Goal: Find specific page/section: Find specific page/section

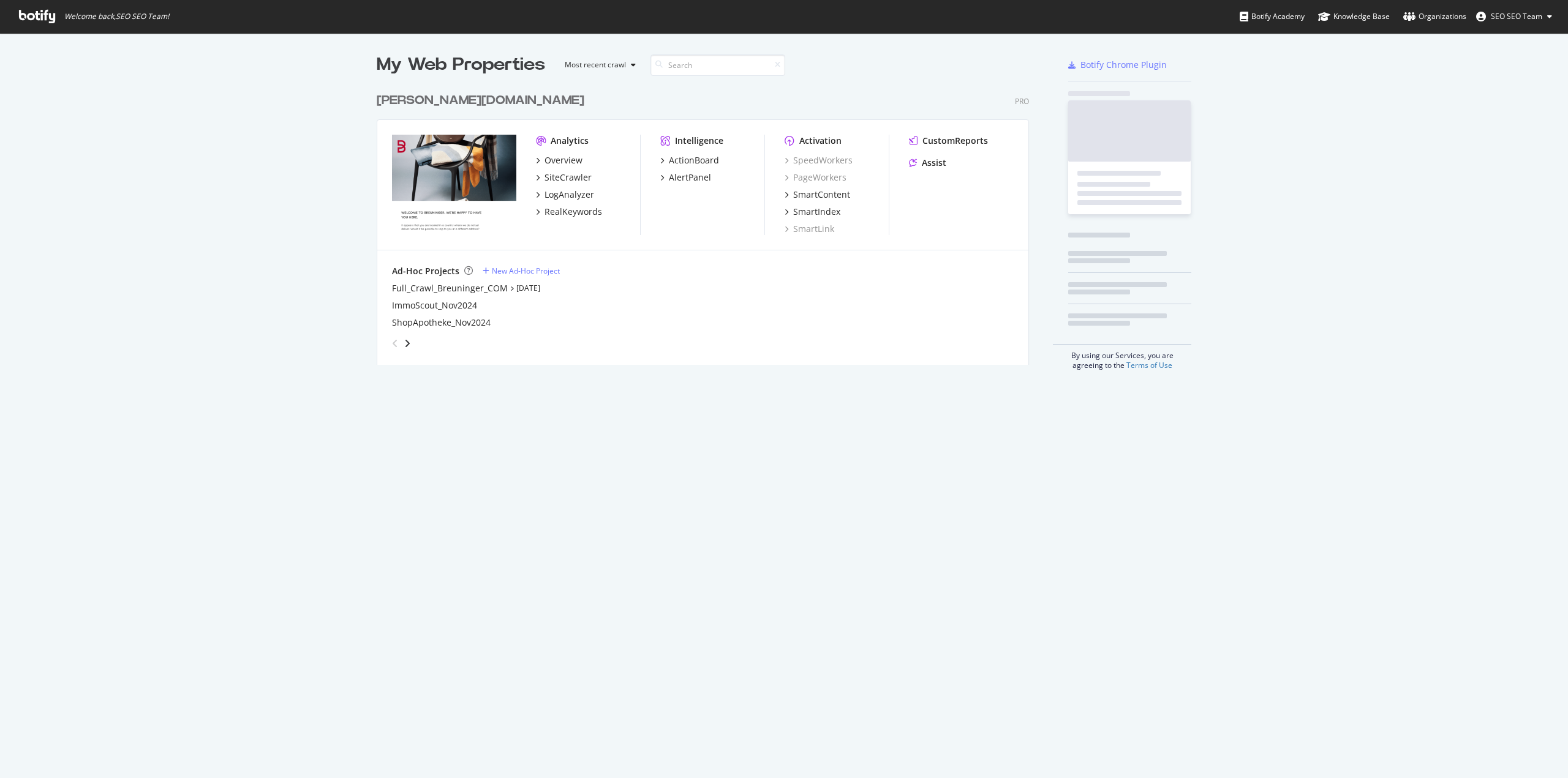
scroll to position [278, 653]
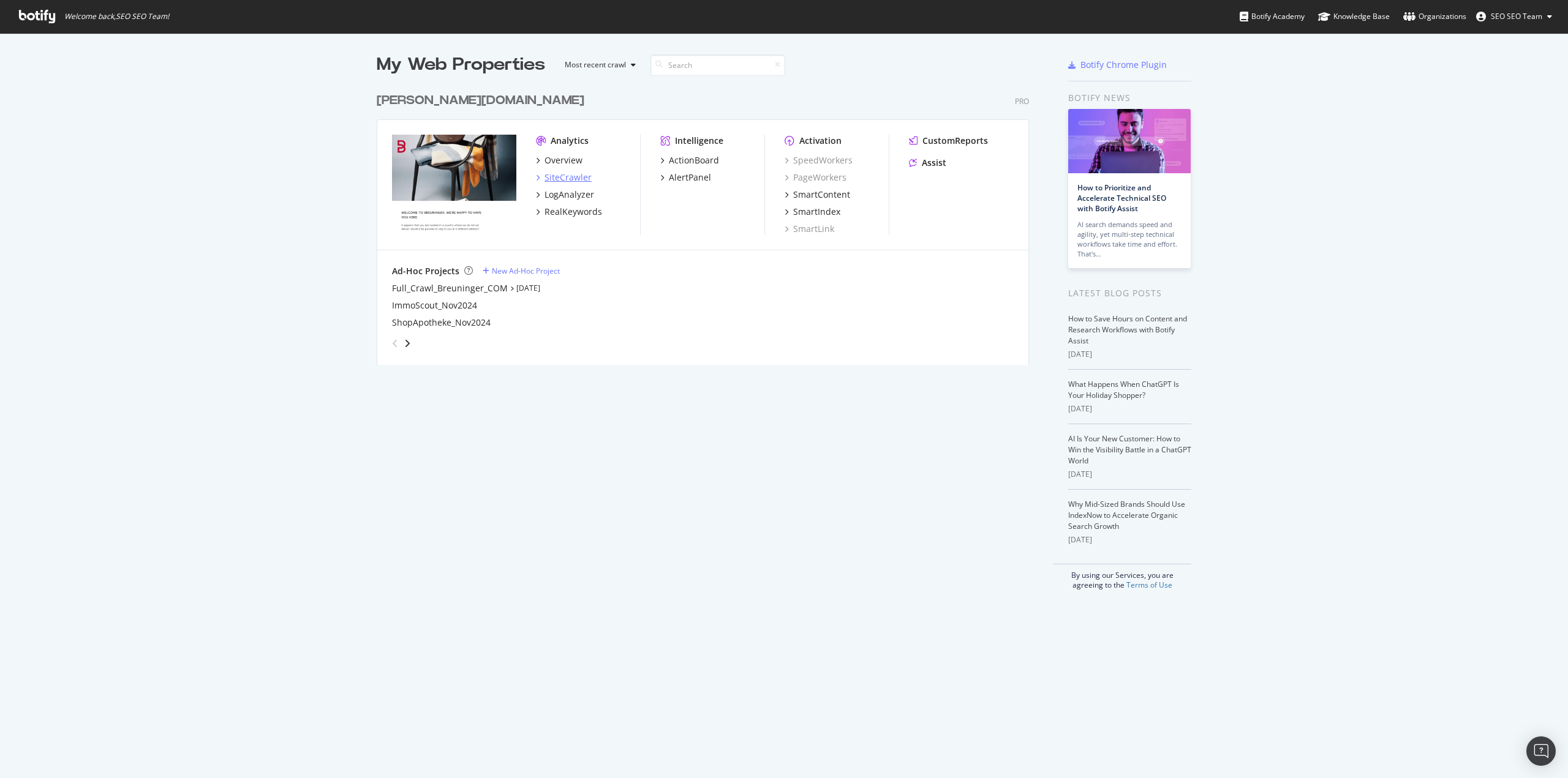
click at [566, 177] on div "SiteCrawler" at bounding box center [568, 178] width 47 height 12
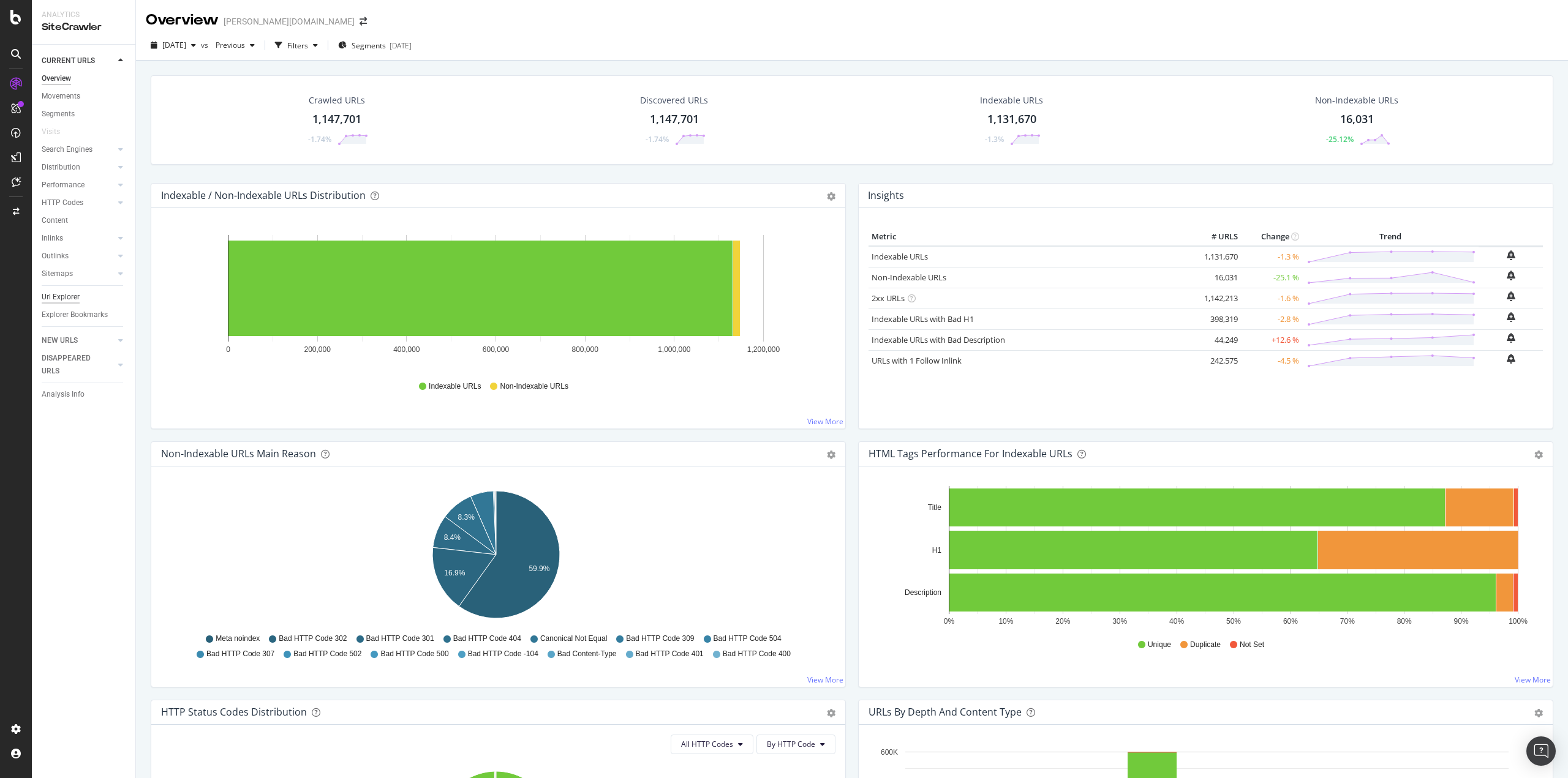
click at [63, 302] on div "Url Explorer" at bounding box center [61, 297] width 38 height 13
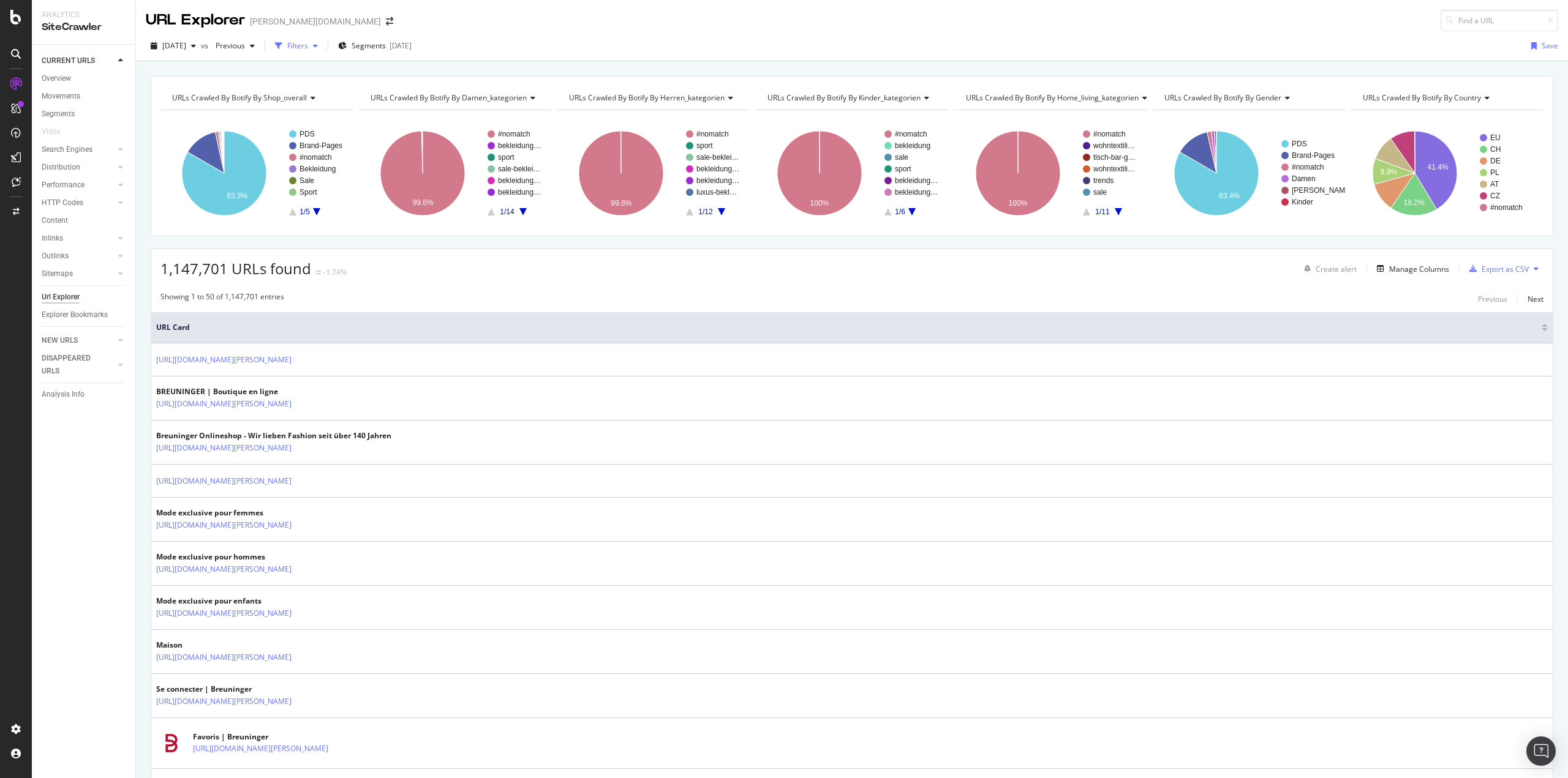
click at [308, 47] on div "Filters" at bounding box center [298, 45] width 21 height 11
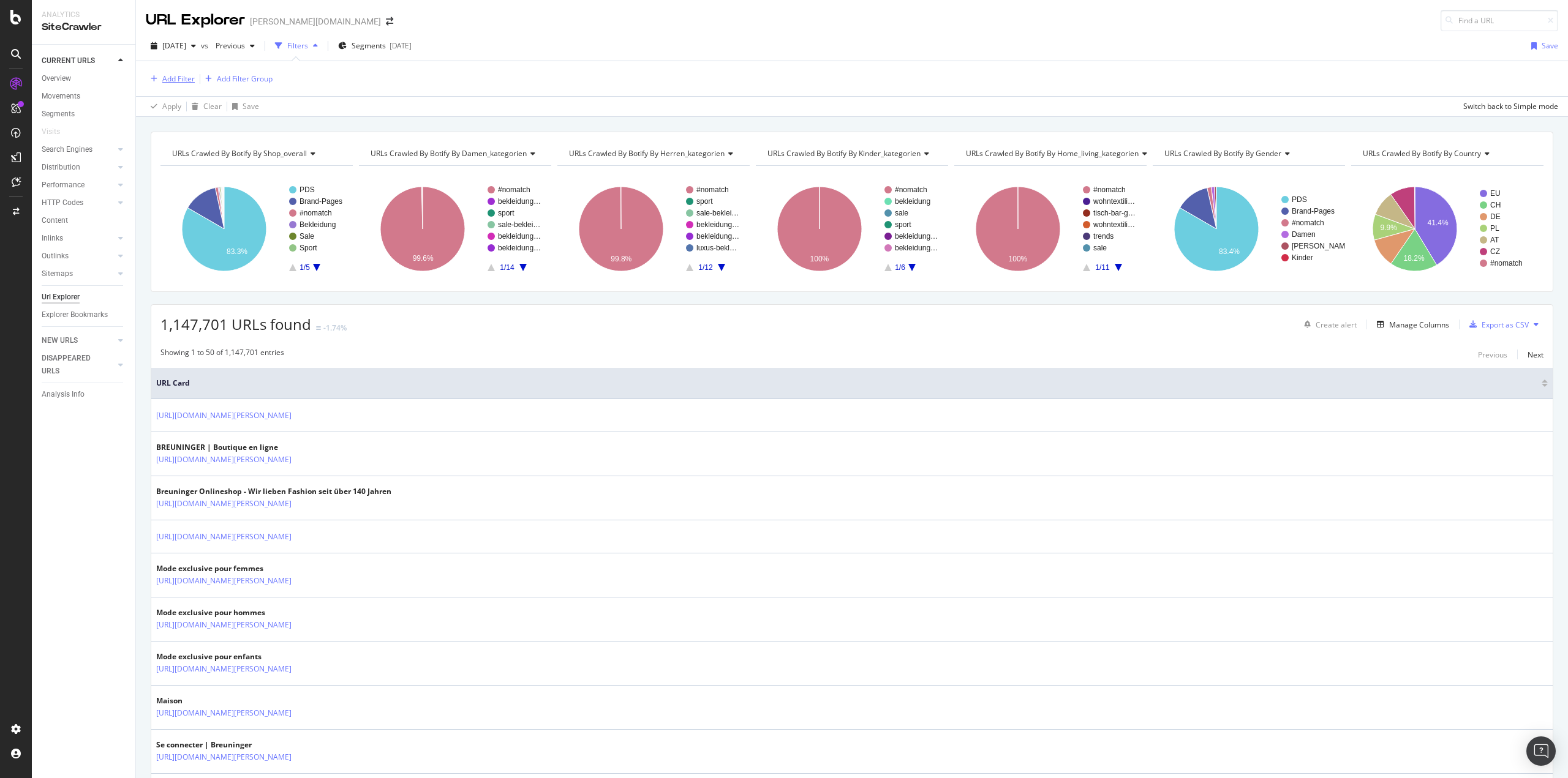
click at [194, 77] on div "Add Filter" at bounding box center [179, 79] width 33 height 11
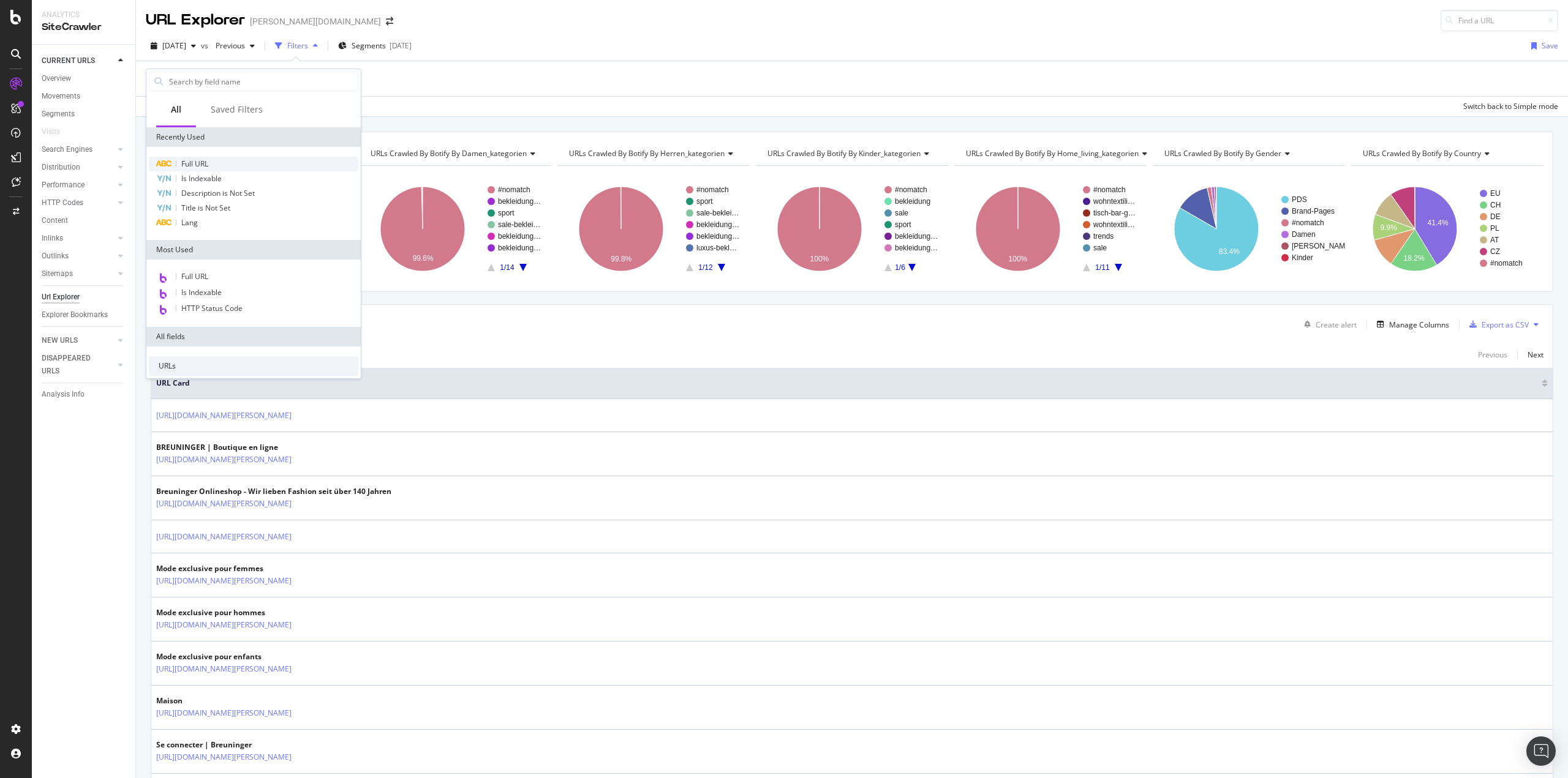
click at [210, 162] on div "Full URL" at bounding box center [253, 163] width 210 height 14
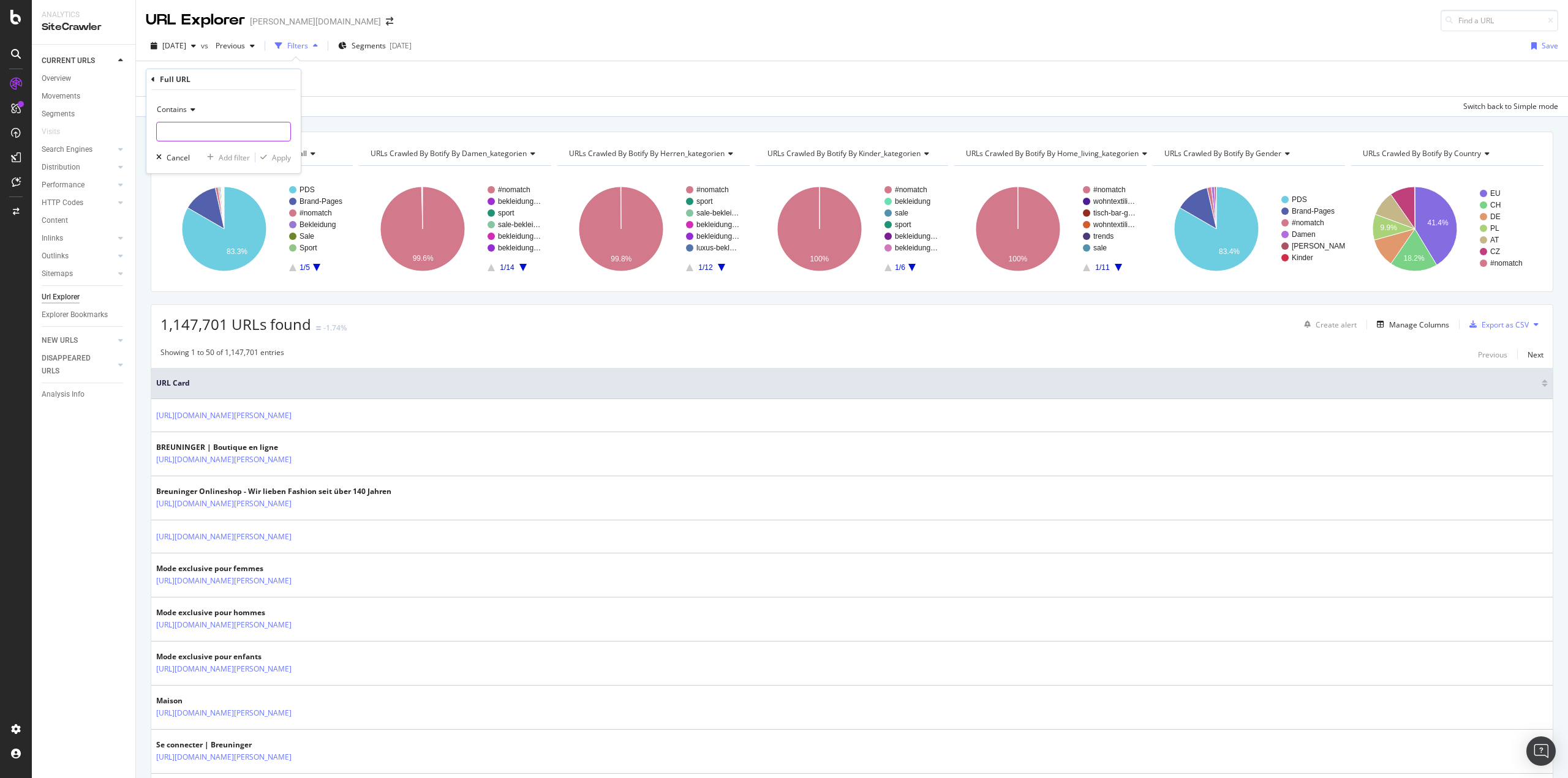
click at [194, 131] on input "text" at bounding box center [223, 132] width 134 height 20
click at [183, 127] on input "text" at bounding box center [223, 132] width 134 height 20
paste input "de/marken/adidas"
type input "de/marken/adidas"
click at [275, 160] on div "Apply" at bounding box center [281, 158] width 19 height 11
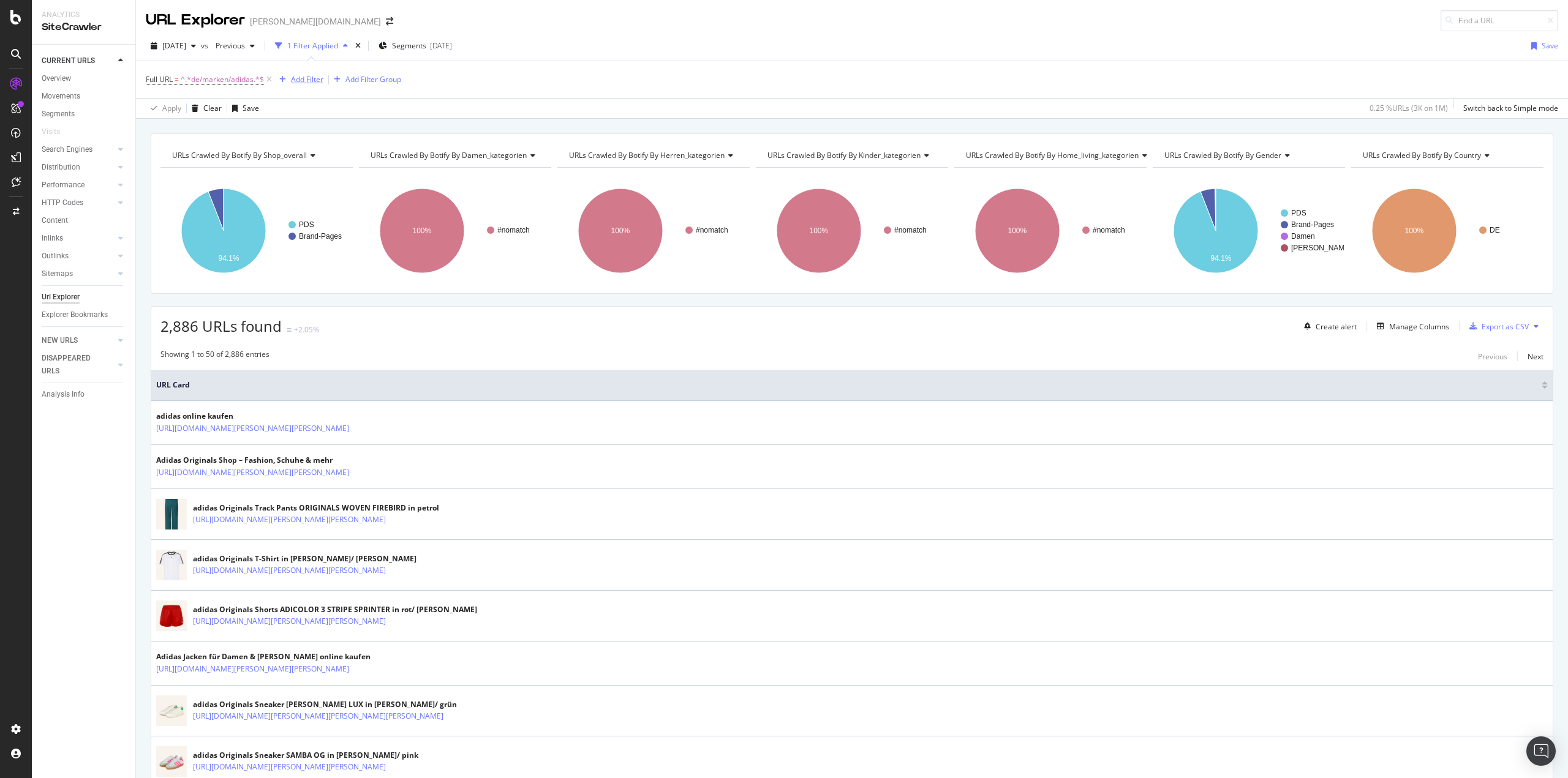
click at [300, 79] on div "Add Filter" at bounding box center [307, 79] width 33 height 11
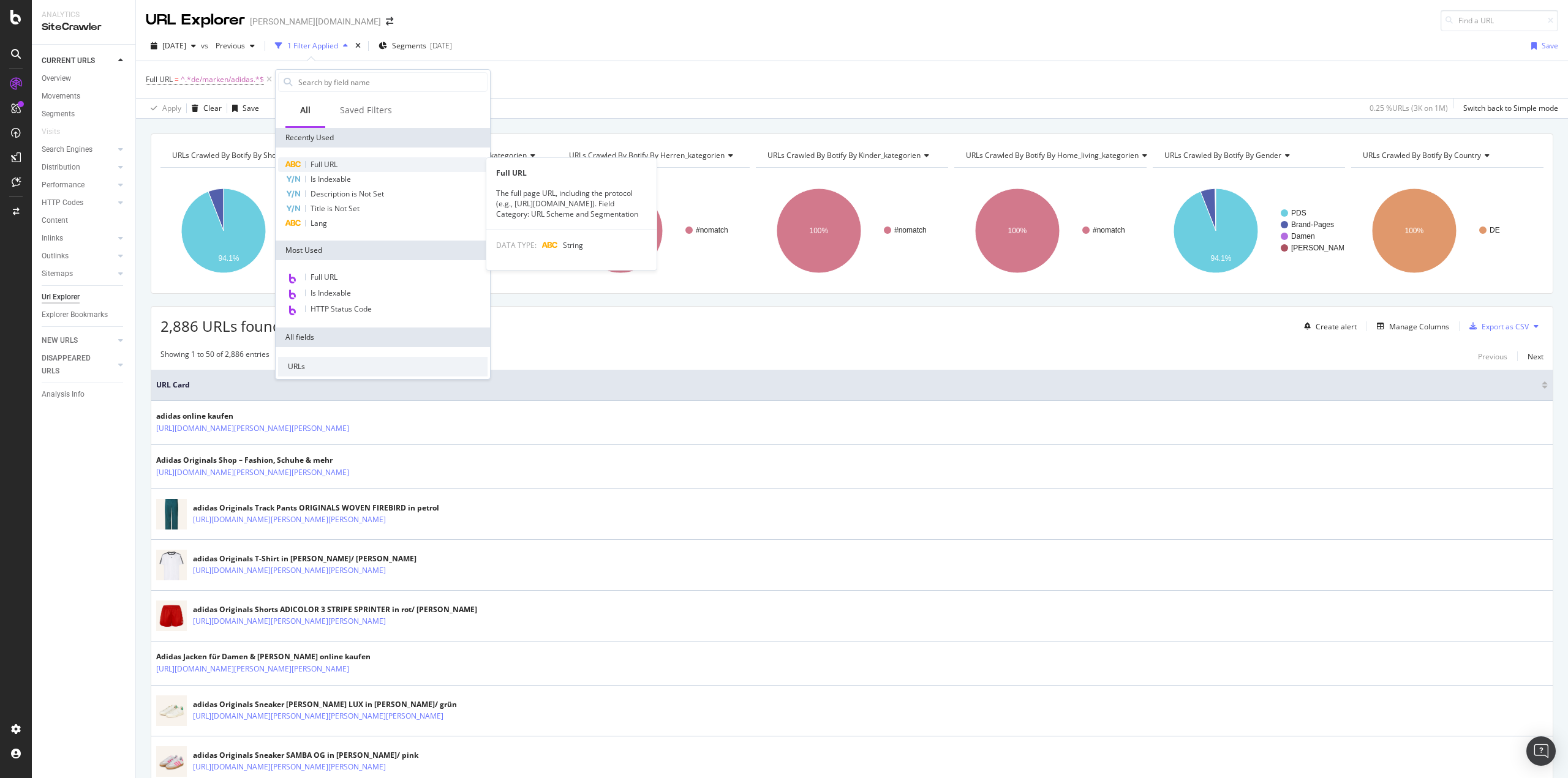
click at [336, 163] on span "Full URL" at bounding box center [324, 165] width 27 height 11
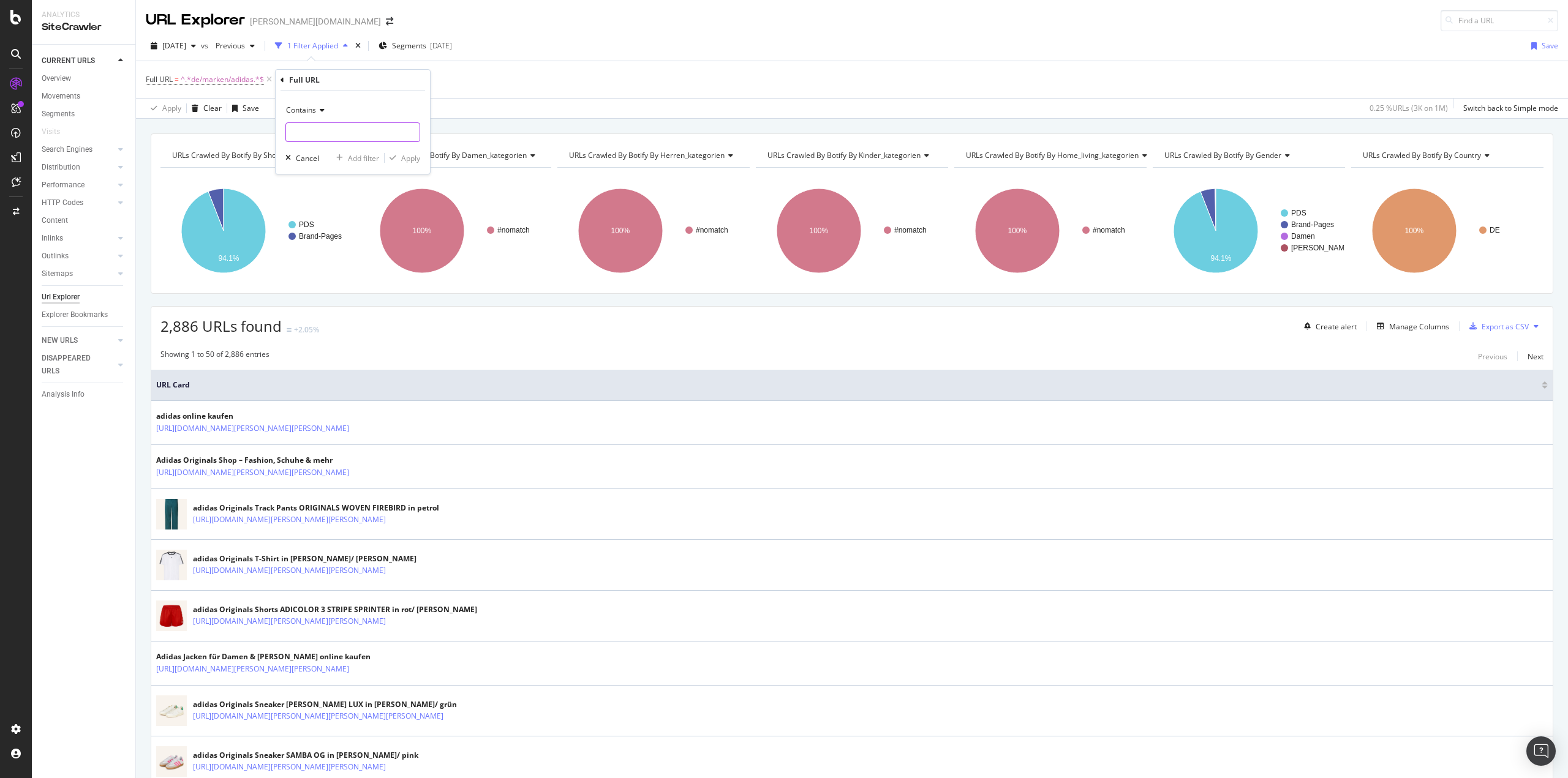
click at [333, 129] on input "text" at bounding box center [352, 132] width 134 height 20
paste input "/schuhe-sneaker"
type input "/schuhe-sneaker"
click at [405, 157] on div "Apply" at bounding box center [410, 158] width 19 height 11
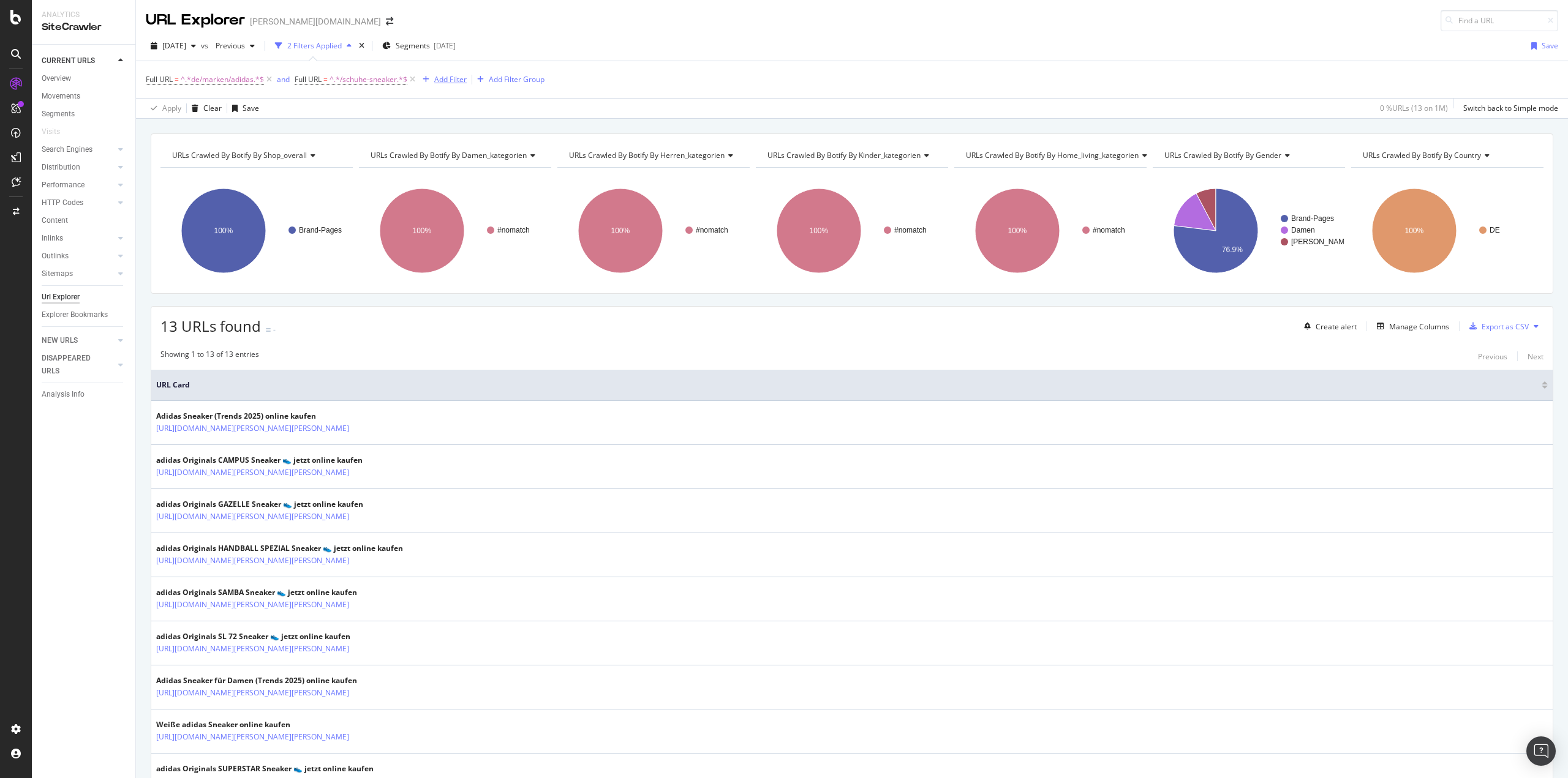
click at [459, 78] on div "Add Filter" at bounding box center [450, 79] width 33 height 11
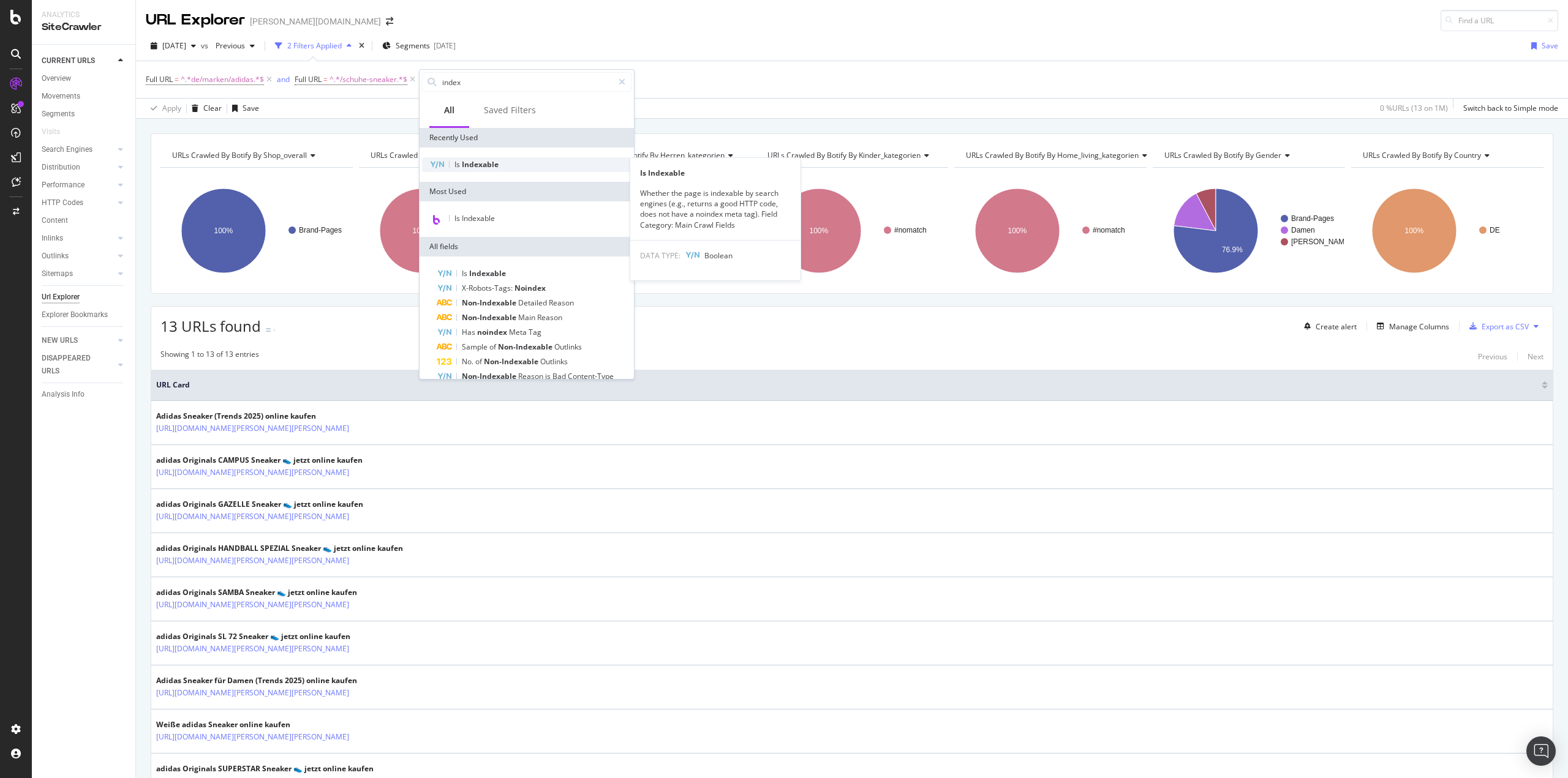
type input "index"
click at [464, 169] on span "Indexable" at bounding box center [480, 165] width 37 height 11
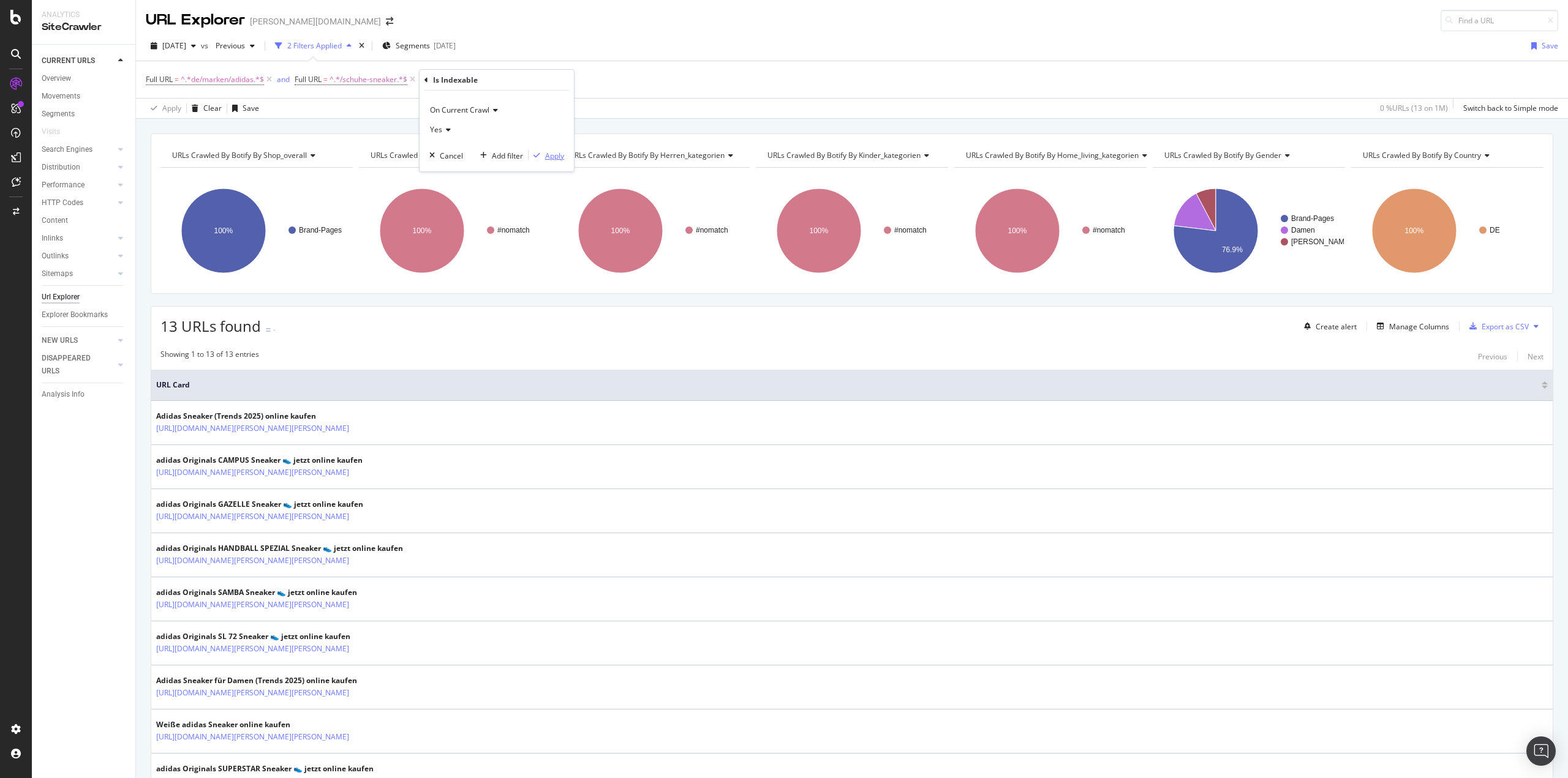
click at [550, 158] on div "Apply" at bounding box center [554, 156] width 19 height 11
